Goal: Transaction & Acquisition: Purchase product/service

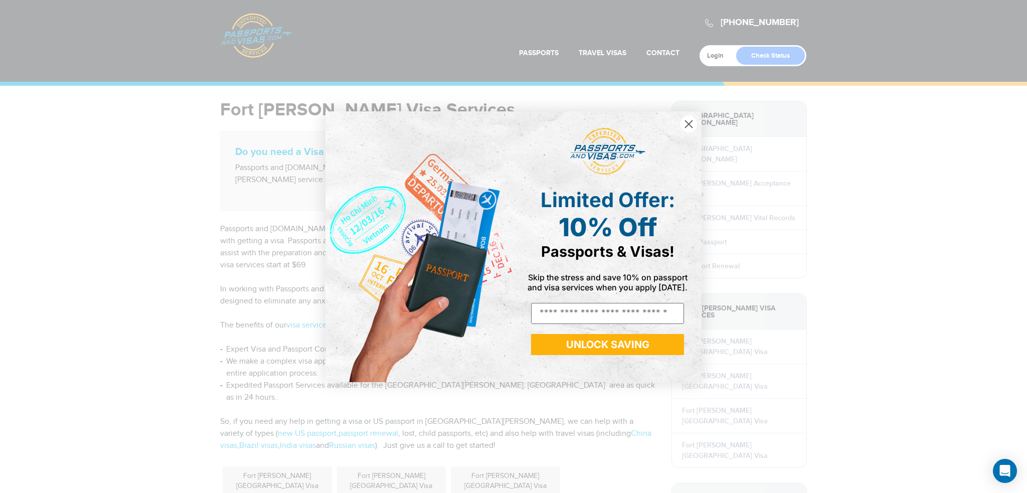
click at [694, 123] on circle "Close dialog" at bounding box center [688, 123] width 17 height 17
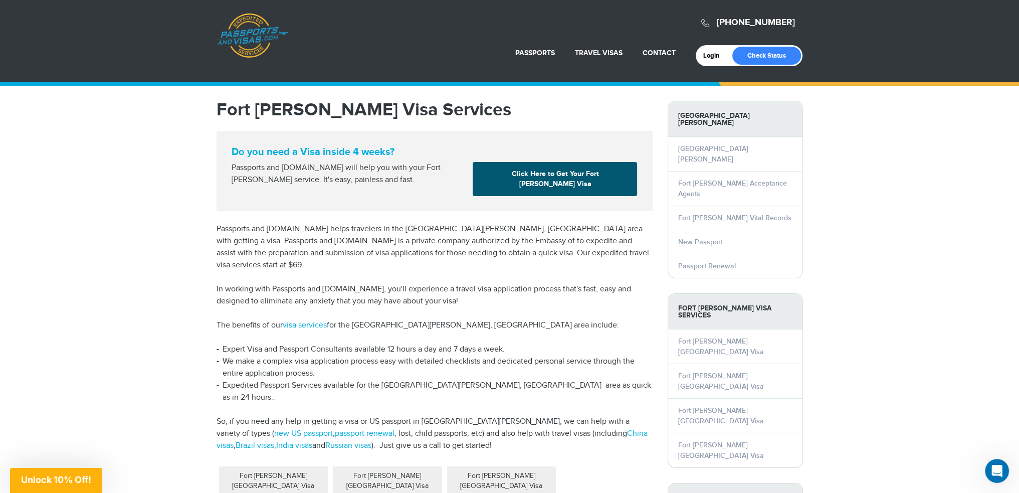
click at [565, 171] on link "Click Here to Get Your Fort Smith Visa" at bounding box center [555, 179] width 164 height 34
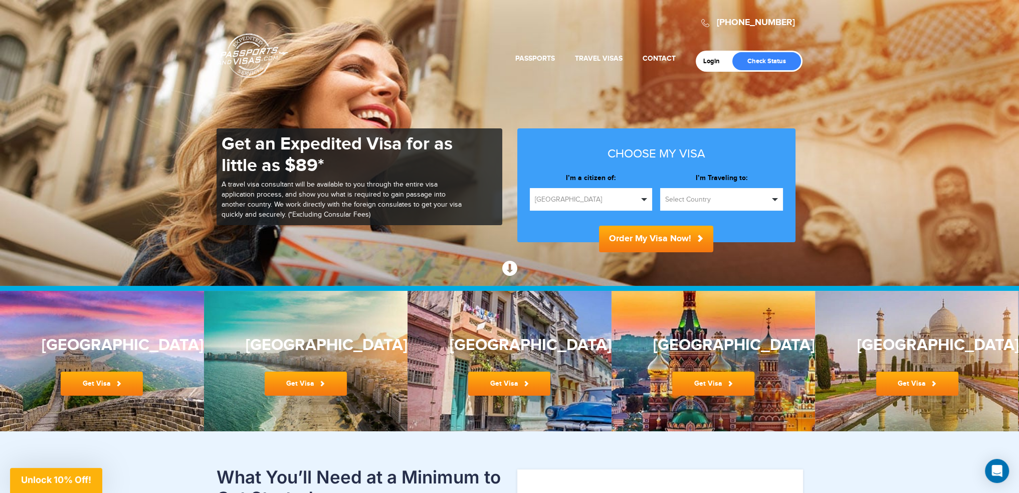
click at [605, 197] on span "[GEOGRAPHIC_DATA]" at bounding box center [587, 200] width 104 height 10
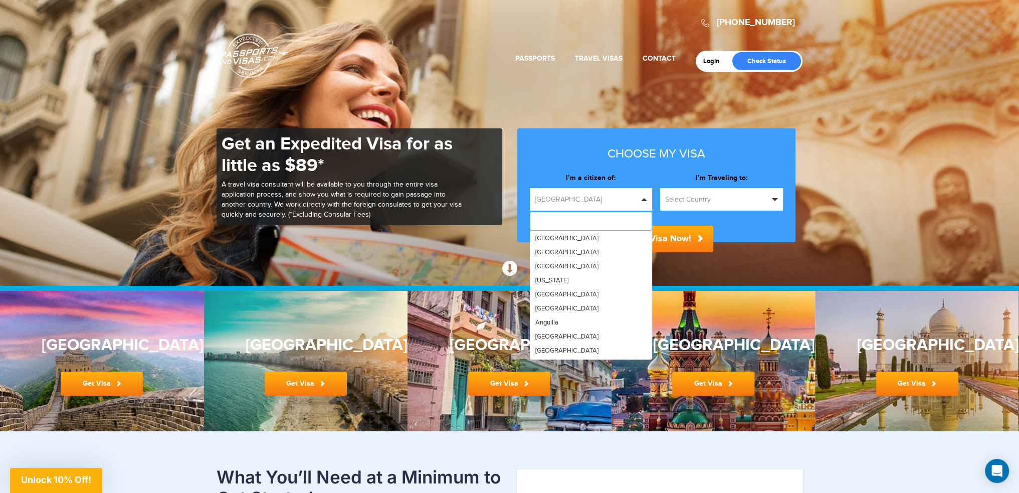
type input "*"
type input "**"
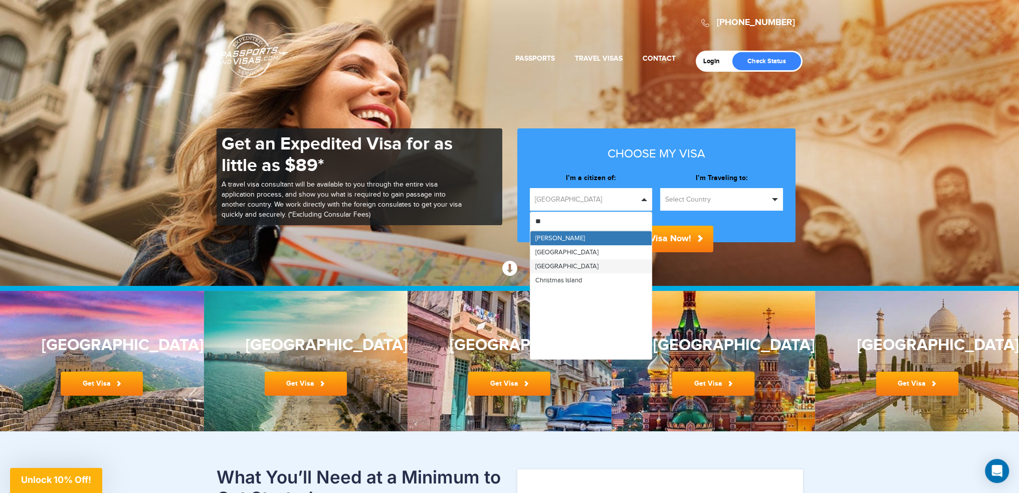
click at [566, 265] on link "[GEOGRAPHIC_DATA]" at bounding box center [591, 266] width 122 height 14
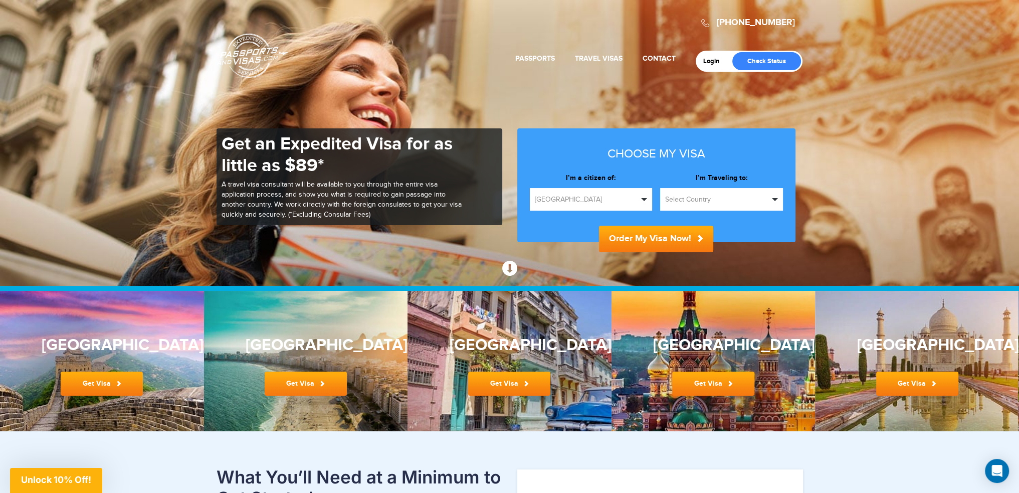
click at [745, 200] on span "Select Country" at bounding box center [717, 200] width 104 height 10
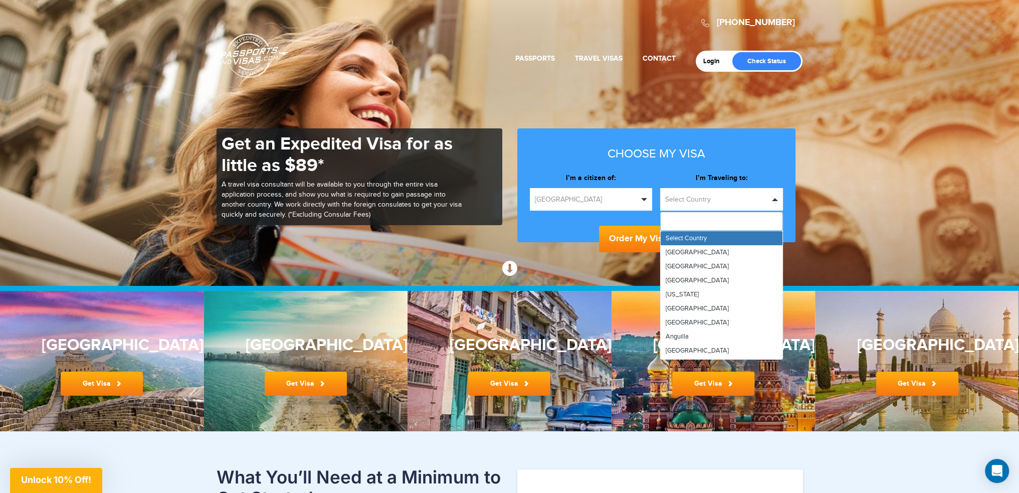
type input "*"
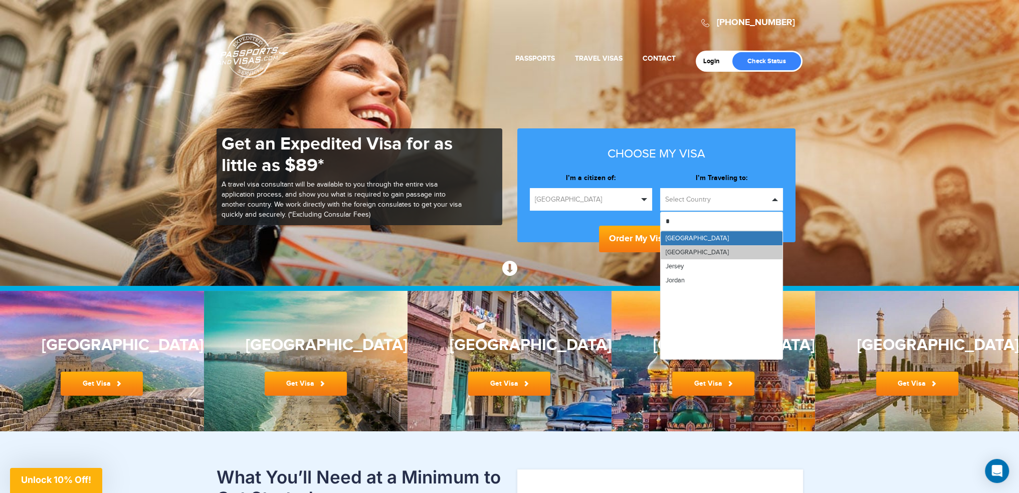
click at [692, 252] on link "[GEOGRAPHIC_DATA]" at bounding box center [722, 252] width 122 height 14
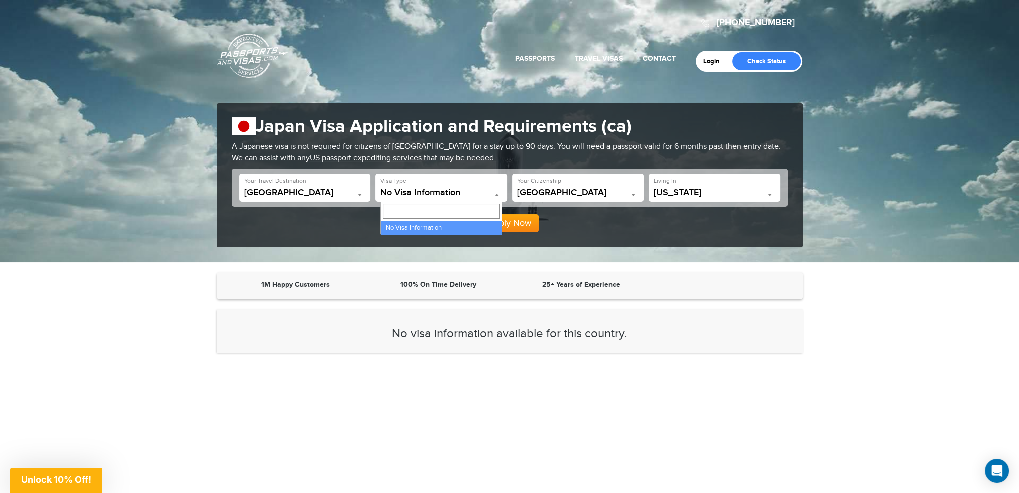
click at [445, 192] on span "No Visa Information" at bounding box center [442, 193] width 122 height 10
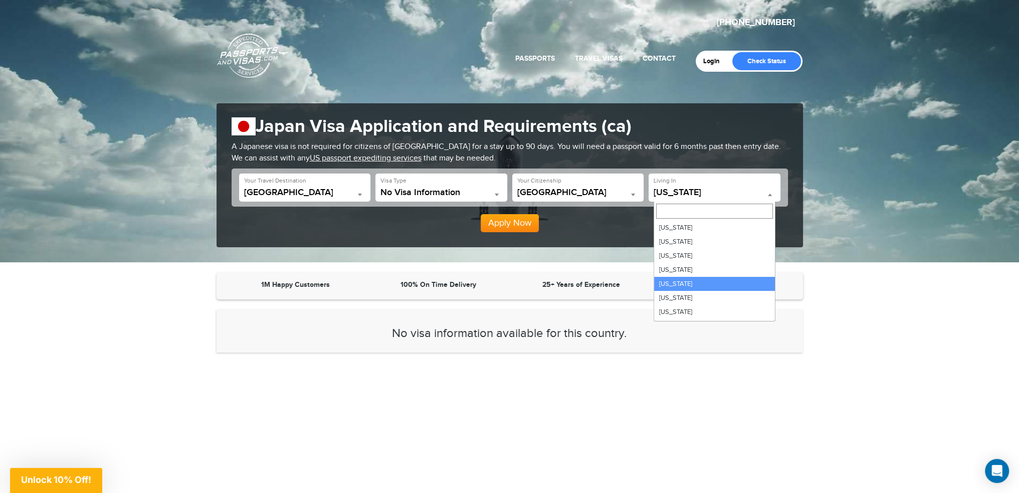
click at [696, 194] on span "California" at bounding box center [715, 193] width 122 height 10
select select "**"
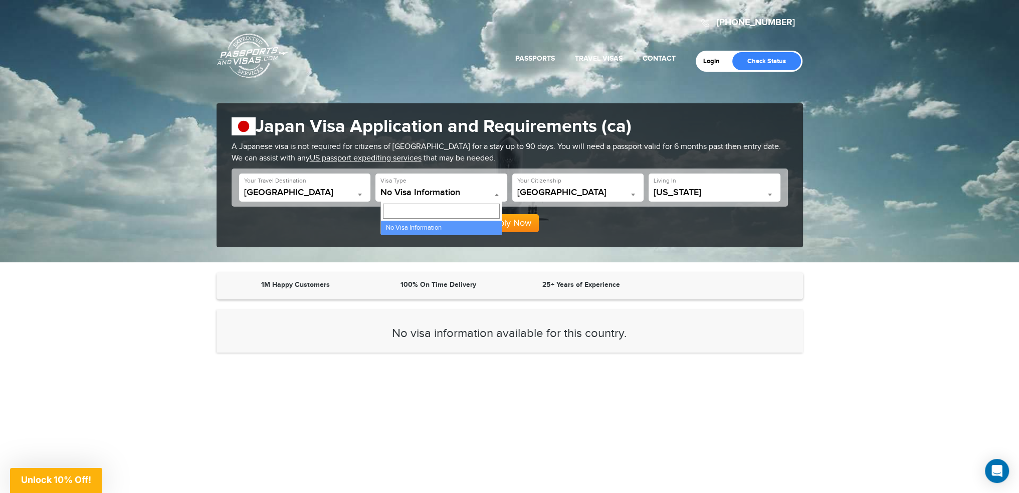
click at [472, 193] on span "No Visa Information" at bounding box center [442, 193] width 122 height 10
click at [498, 226] on button "Apply Now" at bounding box center [510, 223] width 58 height 18
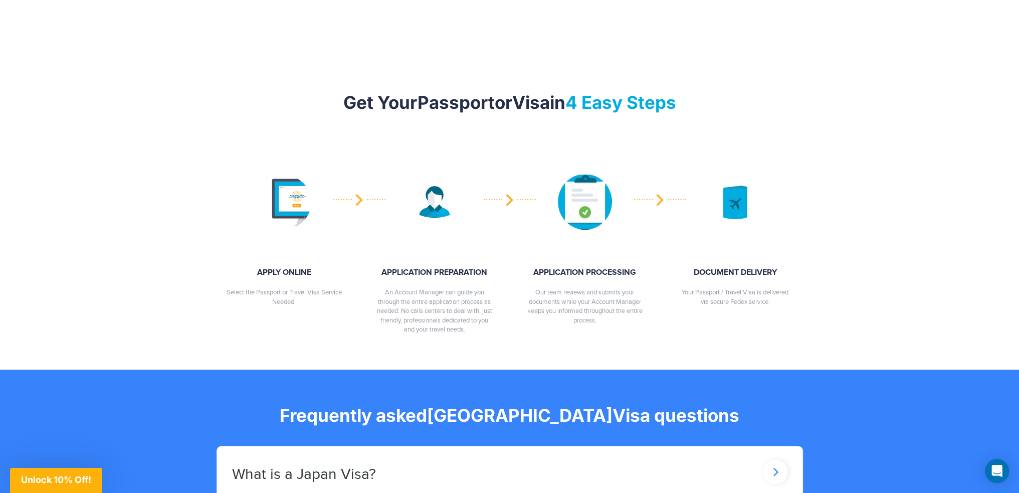
scroll to position [593, 0]
